Goal: Navigation & Orientation: Find specific page/section

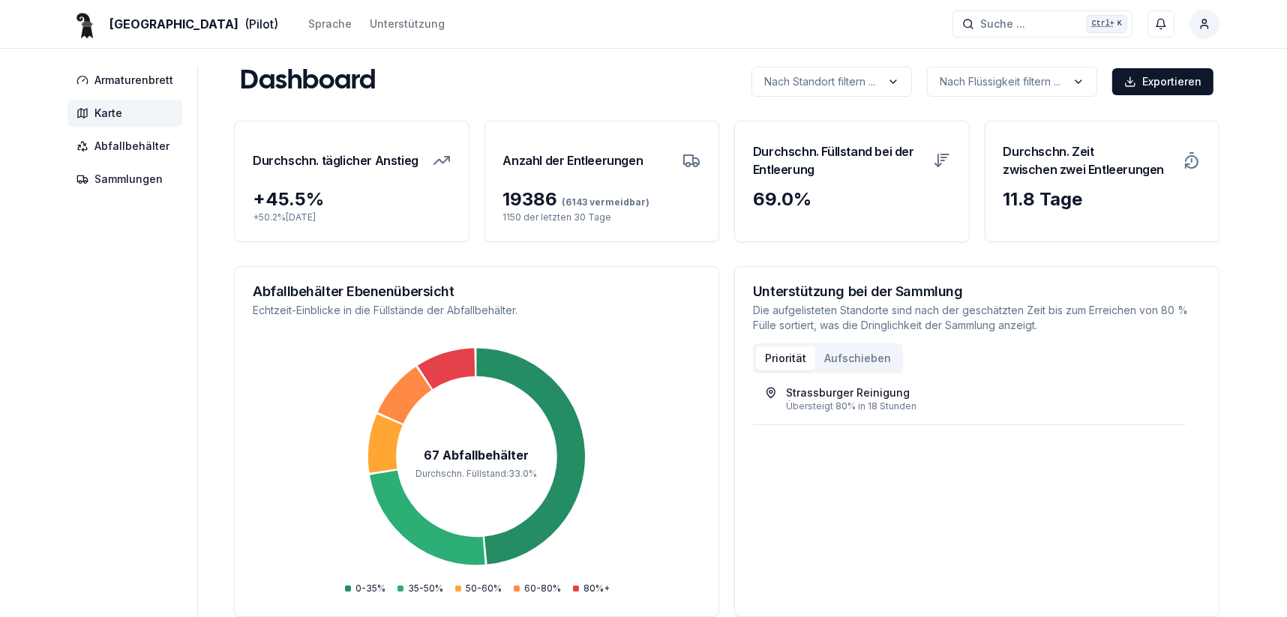
click at [101, 113] on span "Karte" at bounding box center [109, 113] width 28 height 15
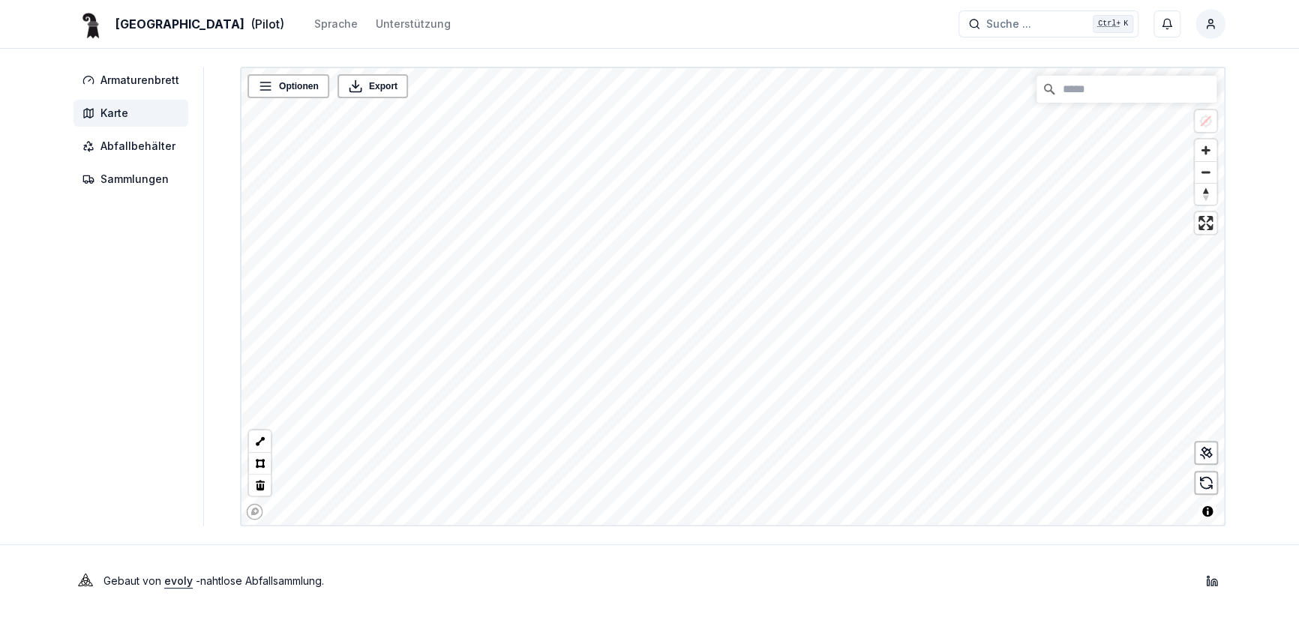
click at [724, 617] on html "Basel (Pilot) Sprache Unterstützung Suche ... Suche ... Ctrl+ K [PERSON_NAME] A…" at bounding box center [649, 308] width 1299 height 617
click at [216, 374] on div "Armaturenbrett Karte Abfallbehälter Sammlungen Optionen Export © Mapbox © OpenS…" at bounding box center [650, 297] width 1200 height 460
